Goal: Information Seeking & Learning: Learn about a topic

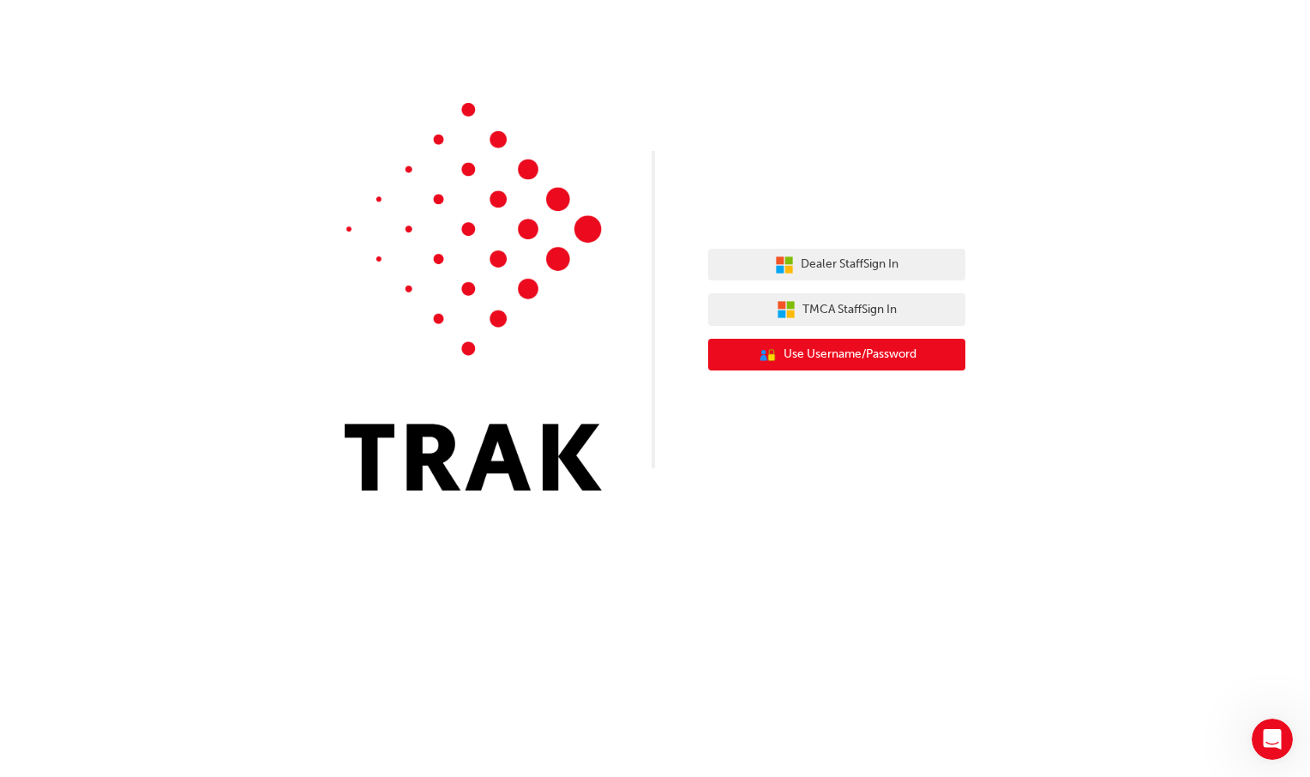
click at [821, 355] on span "Use Username/Password" at bounding box center [850, 355] width 133 height 20
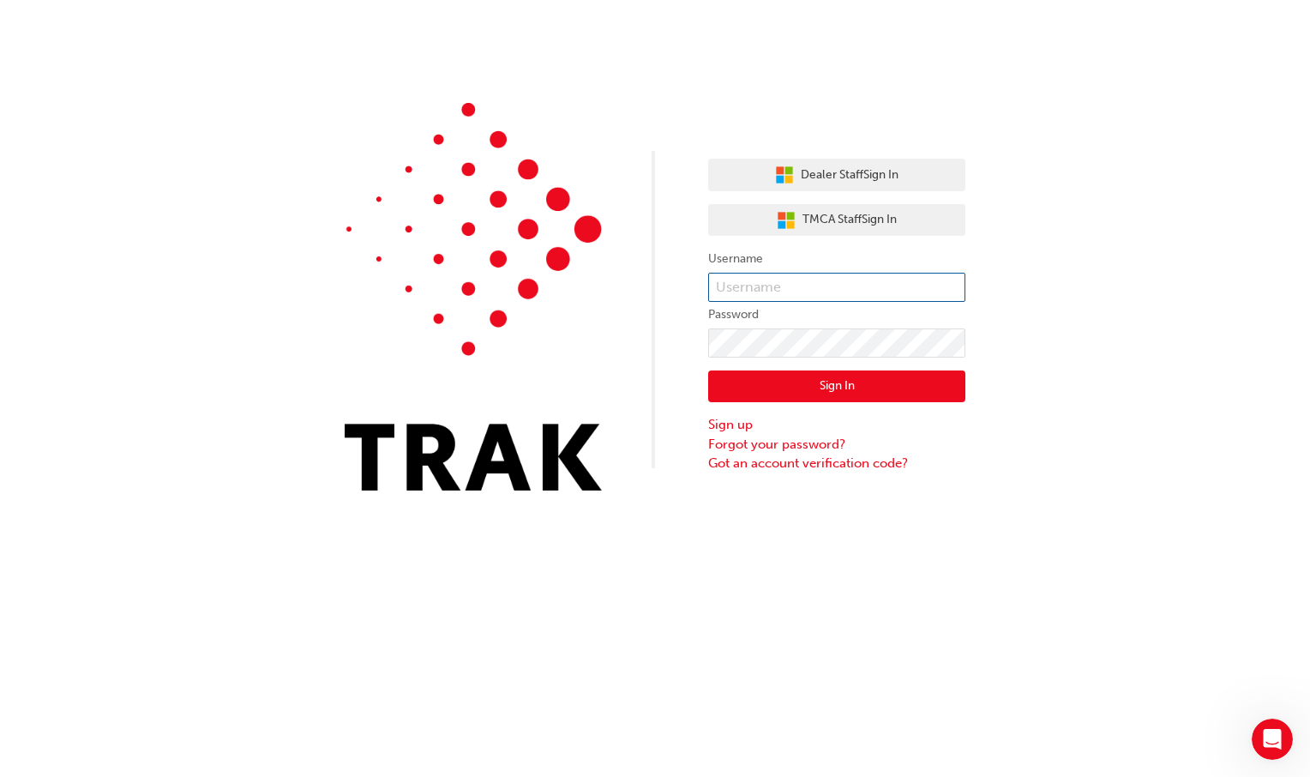
click at [766, 289] on input "text" at bounding box center [836, 287] width 257 height 29
type input "harry.petrie"
click at [900, 386] on button "Sign In" at bounding box center [836, 386] width 257 height 33
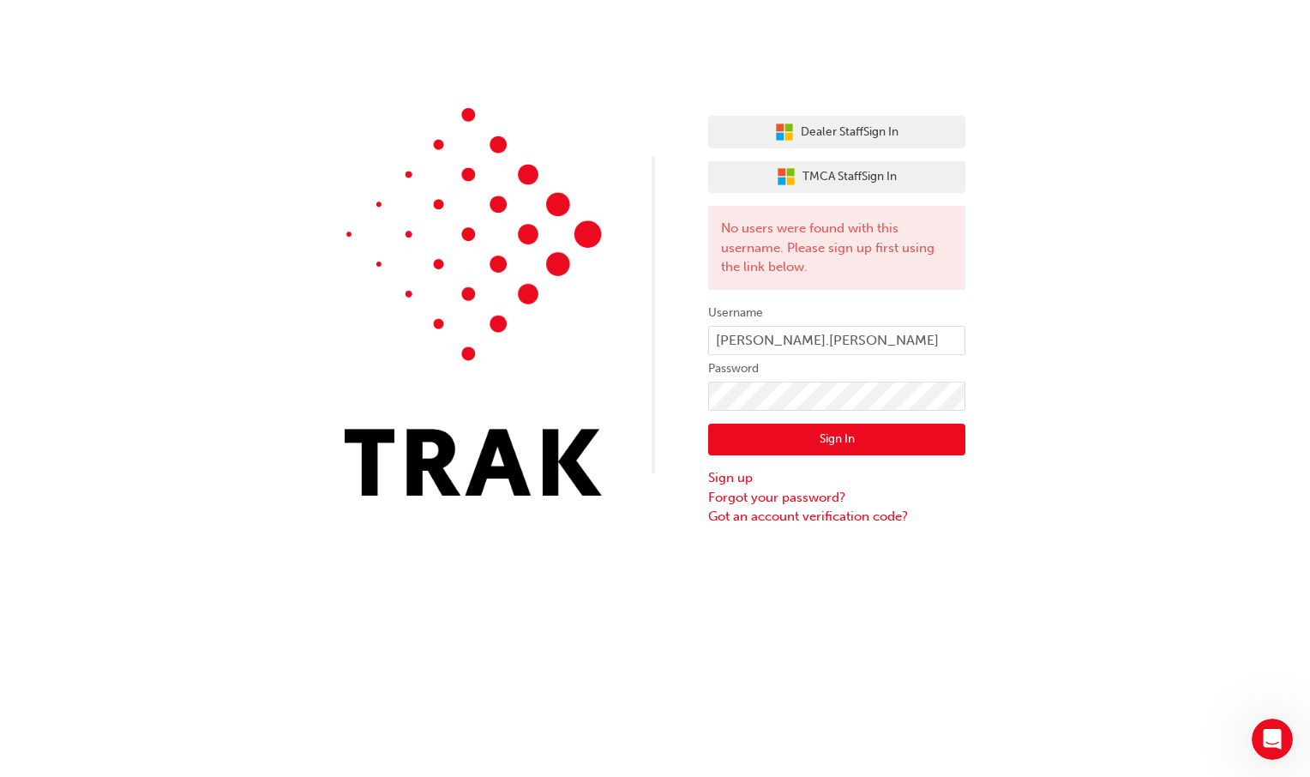
click at [1041, 338] on div "Dealer Staff Sign In TMCA Staff Sign In No users were found with this username.…" at bounding box center [655, 263] width 1310 height 526
click at [777, 128] on icon "button" at bounding box center [780, 127] width 8 height 8
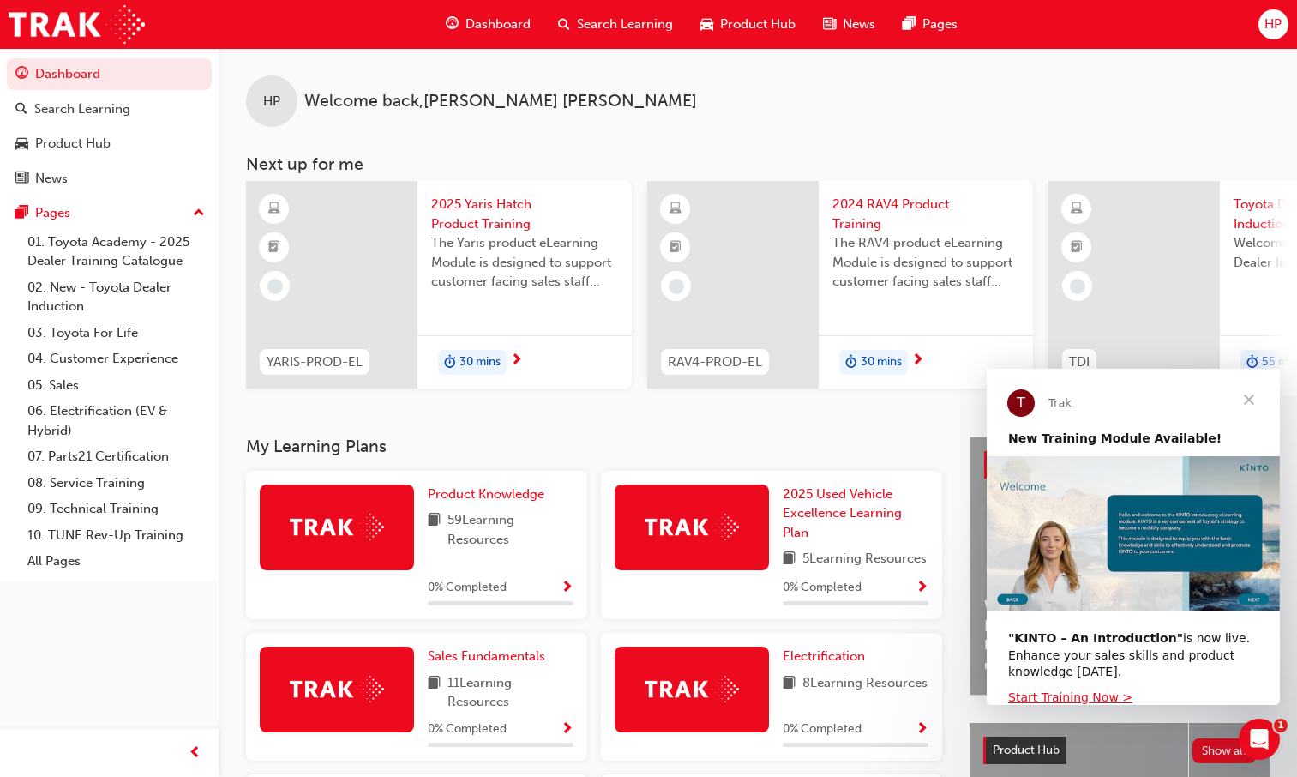
click at [537, 456] on h3 "My Learning Plans" at bounding box center [594, 446] width 696 height 20
click at [517, 322] on div "2025 Yaris Hatch Product Training The Yaris product eLearning Module is designe…" at bounding box center [525, 285] width 214 height 208
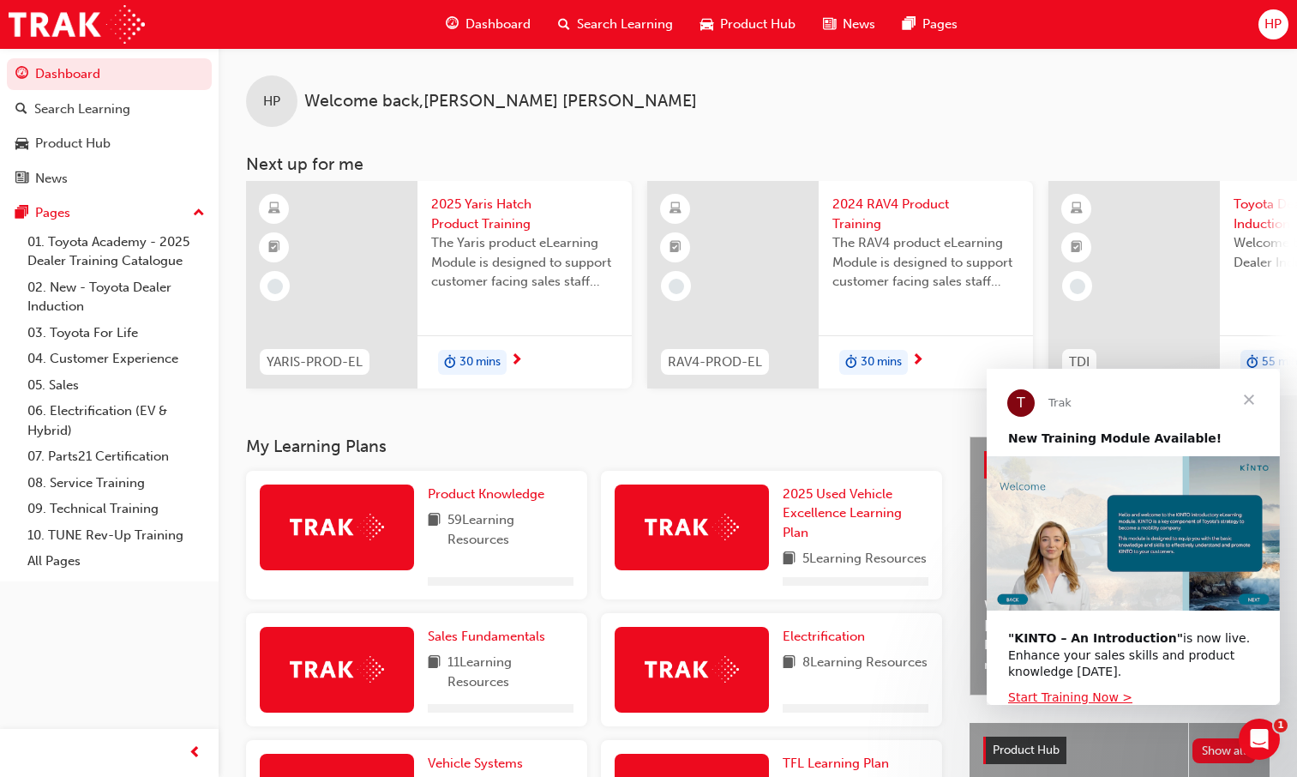
click at [535, 358] on div "30 mins" at bounding box center [525, 362] width 214 height 54
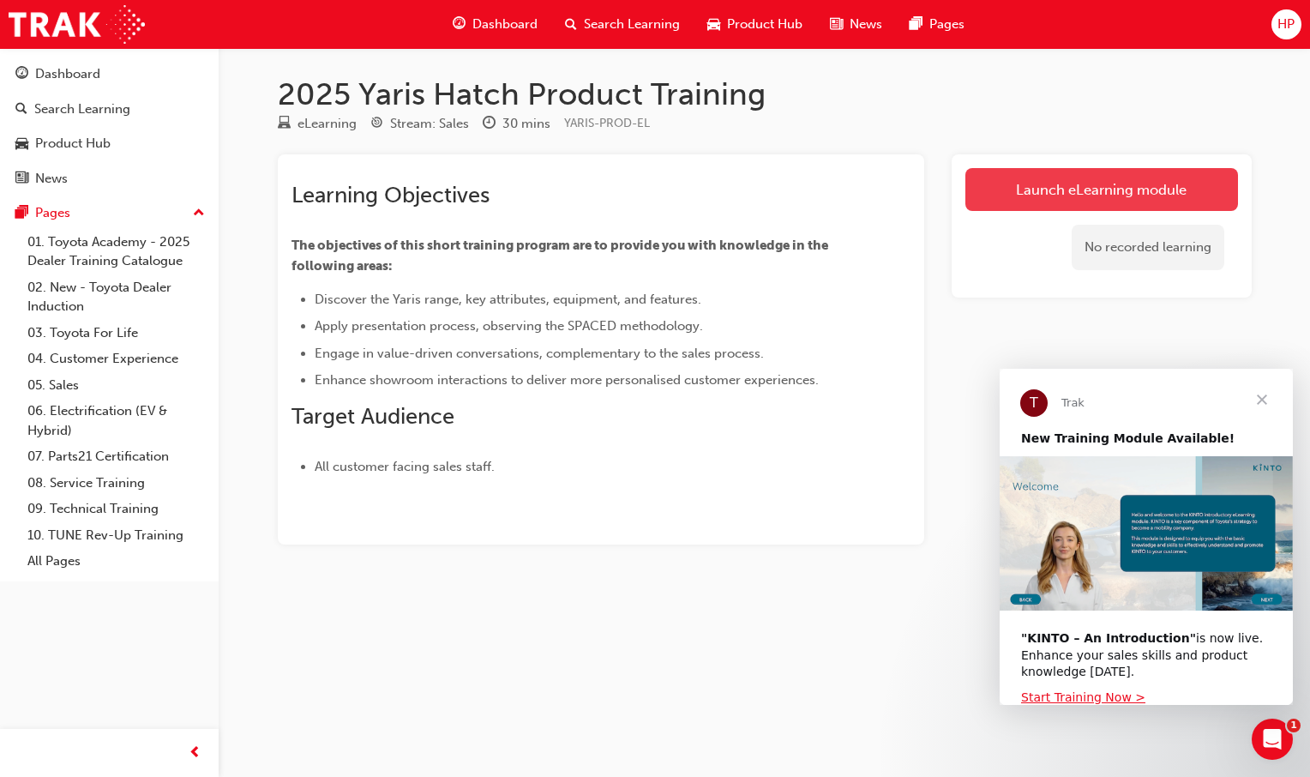
click at [1026, 189] on link "Launch eLearning module" at bounding box center [1102, 189] width 273 height 43
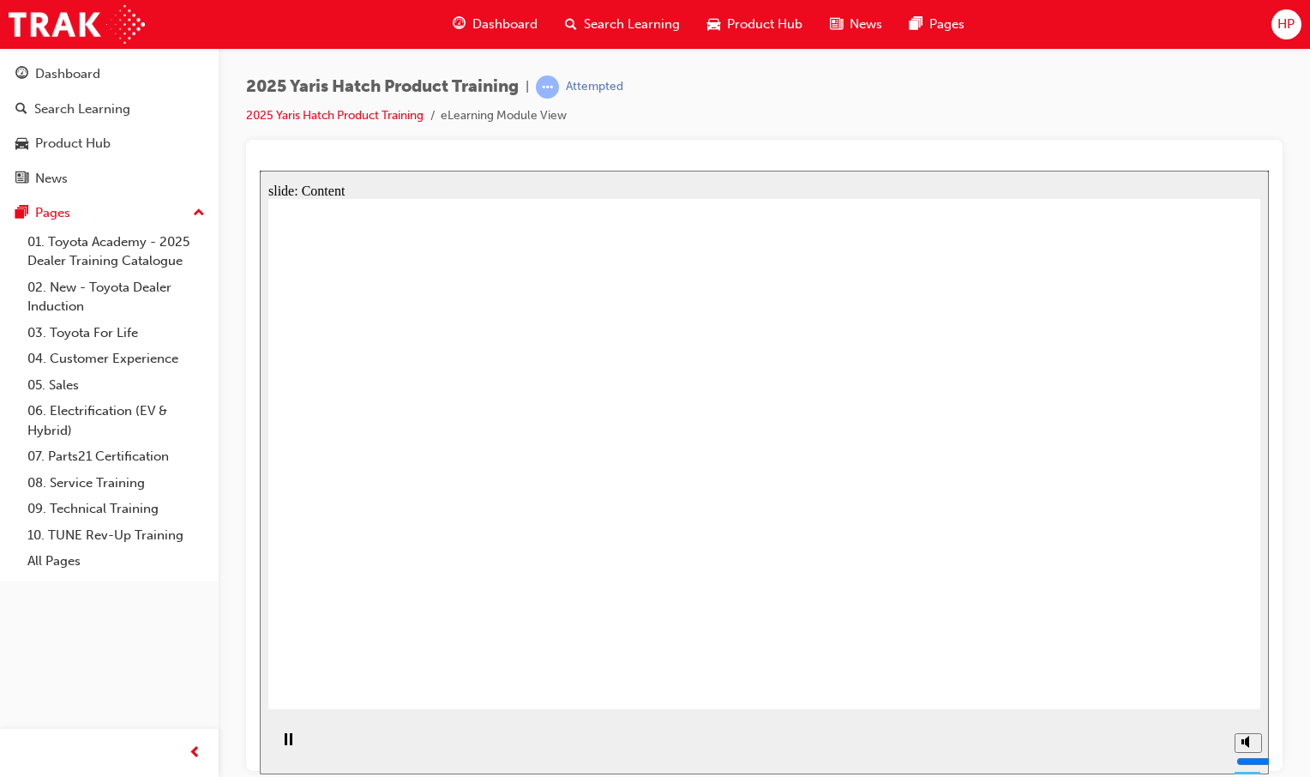
drag, startPoint x: 995, startPoint y: 532, endPoint x: 910, endPoint y: 534, distance: 84.9
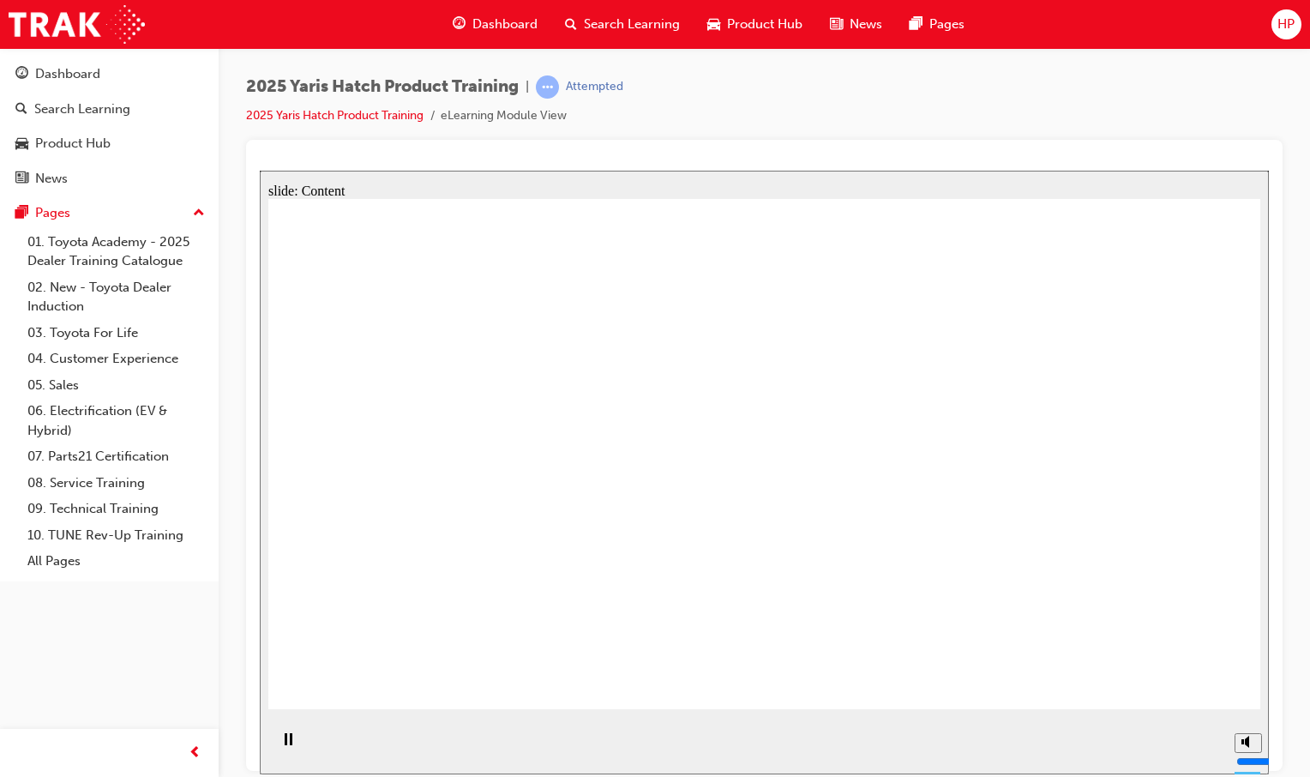
drag, startPoint x: 374, startPoint y: 416, endPoint x: 420, endPoint y: 423, distance: 46.8
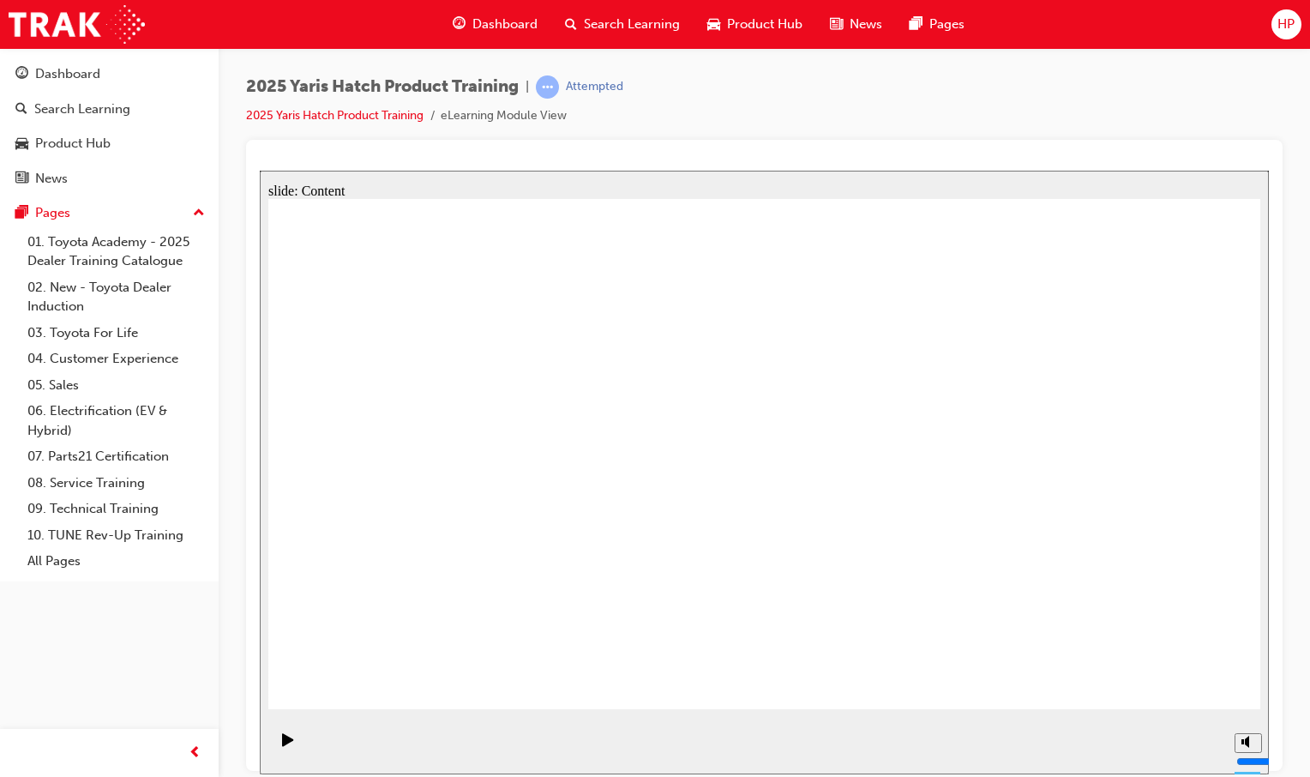
drag, startPoint x: 1260, startPoint y: 598, endPoint x: 923, endPoint y: 538, distance: 342.3
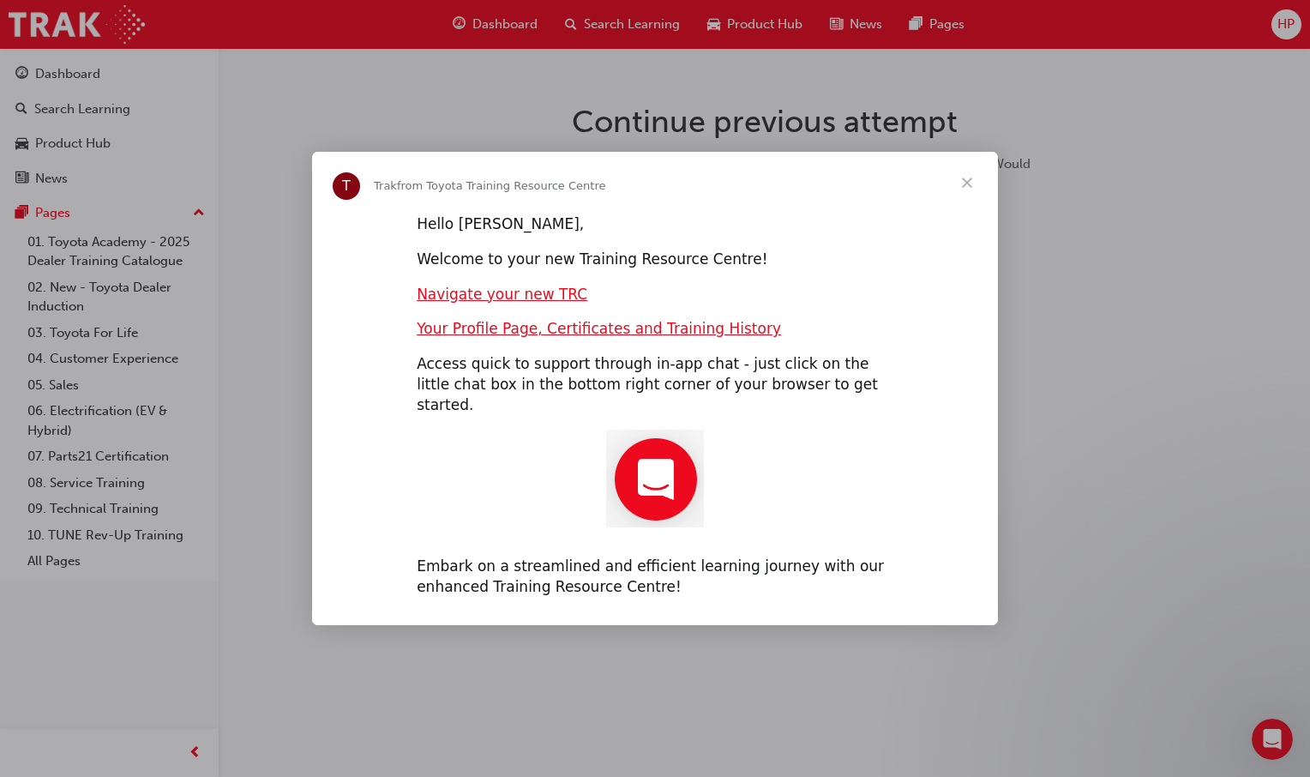
click at [966, 202] on span "Close" at bounding box center [967, 183] width 62 height 62
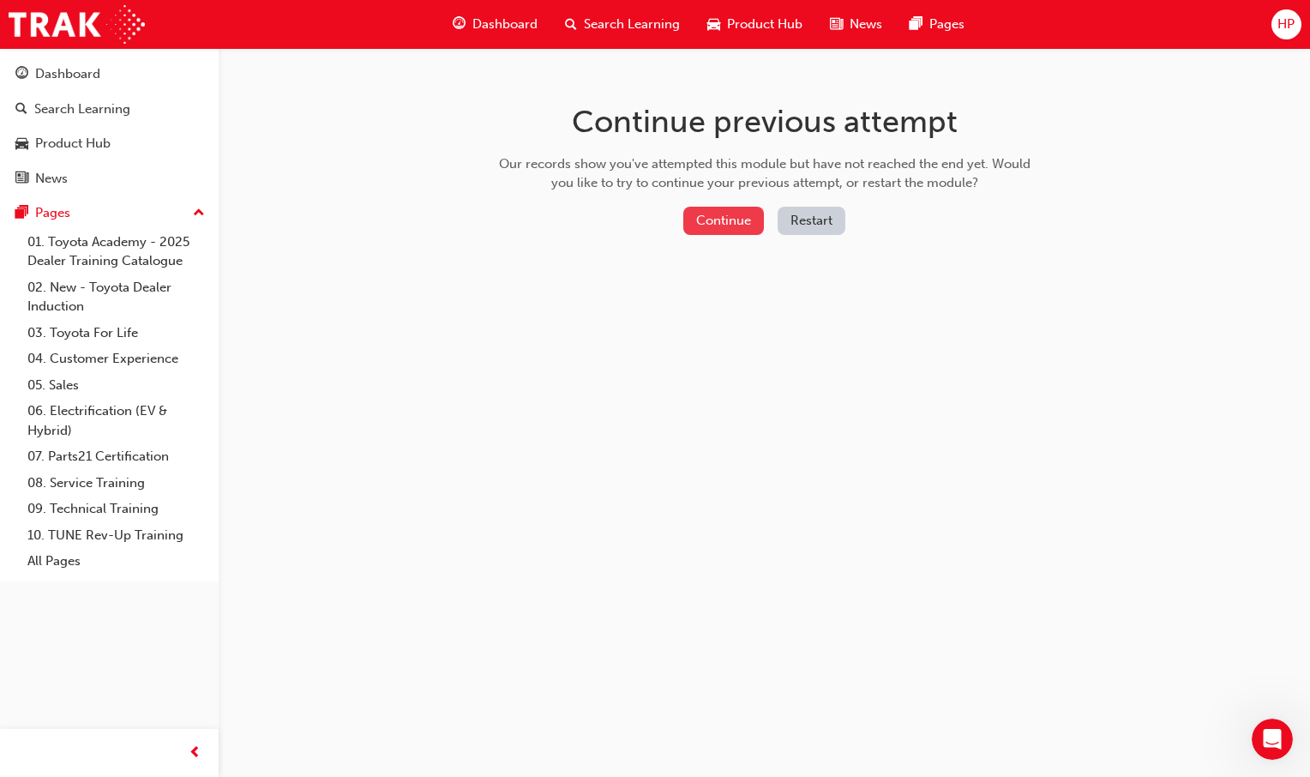
click at [719, 229] on button "Continue" at bounding box center [723, 221] width 81 height 28
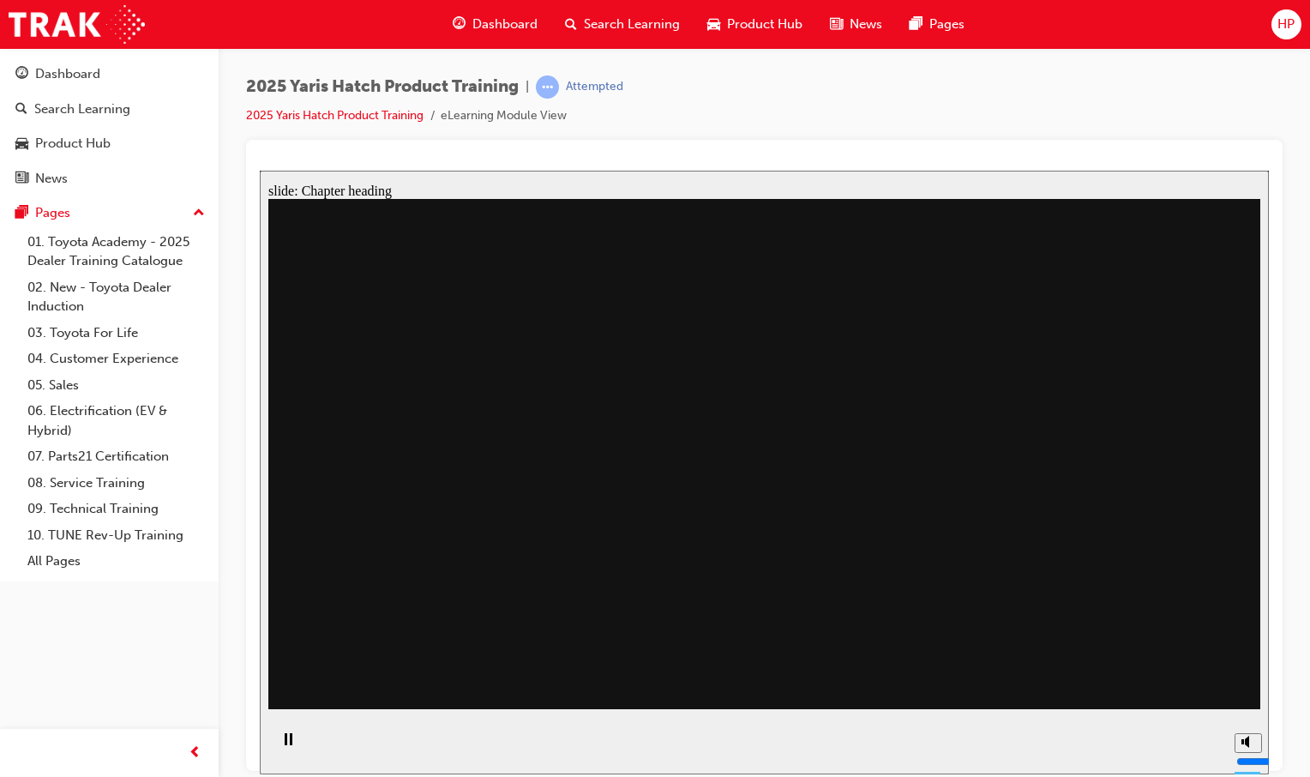
drag, startPoint x: 657, startPoint y: 482, endPoint x: 716, endPoint y: 516, distance: 68.4
